Goal: Transaction & Acquisition: Purchase product/service

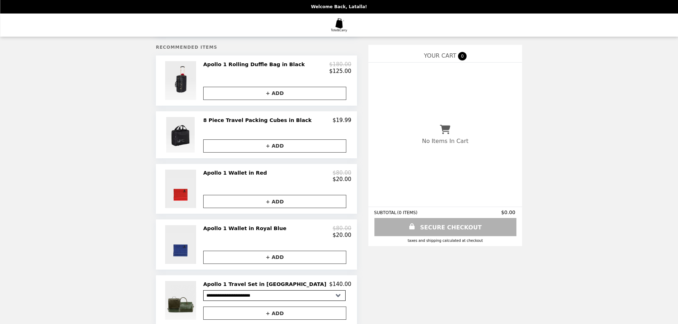
scroll to position [68, 0]
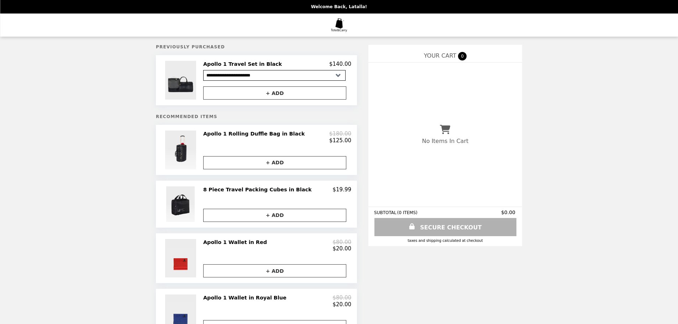
click at [322, 77] on select "**********" at bounding box center [274, 75] width 142 height 11
select select "**********"
click at [226, 79] on select "**********" at bounding box center [274, 75] width 142 height 11
